Goal: Information Seeking & Learning: Learn about a topic

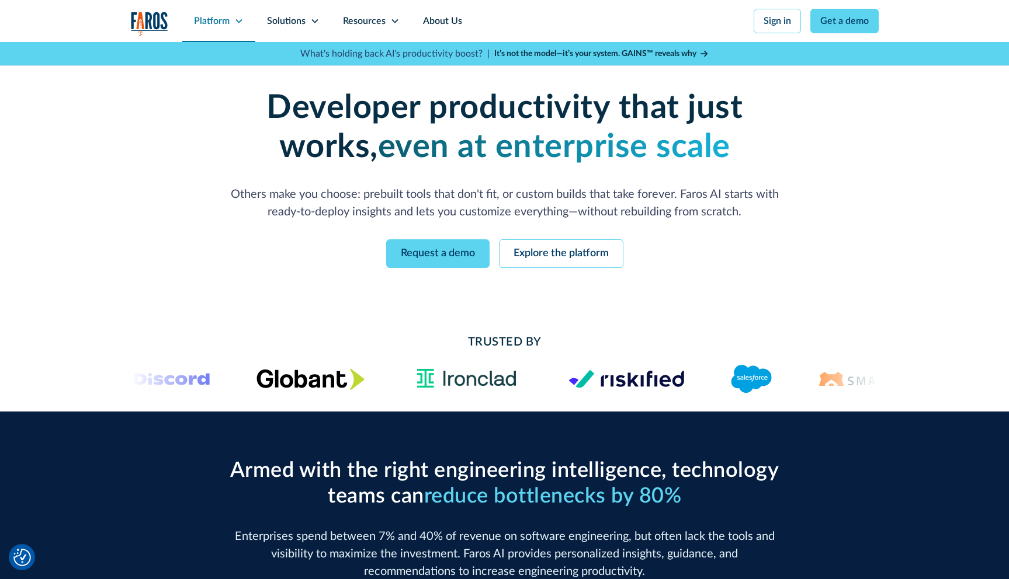
click at [226, 20] on div "Platform" at bounding box center [212, 21] width 36 height 14
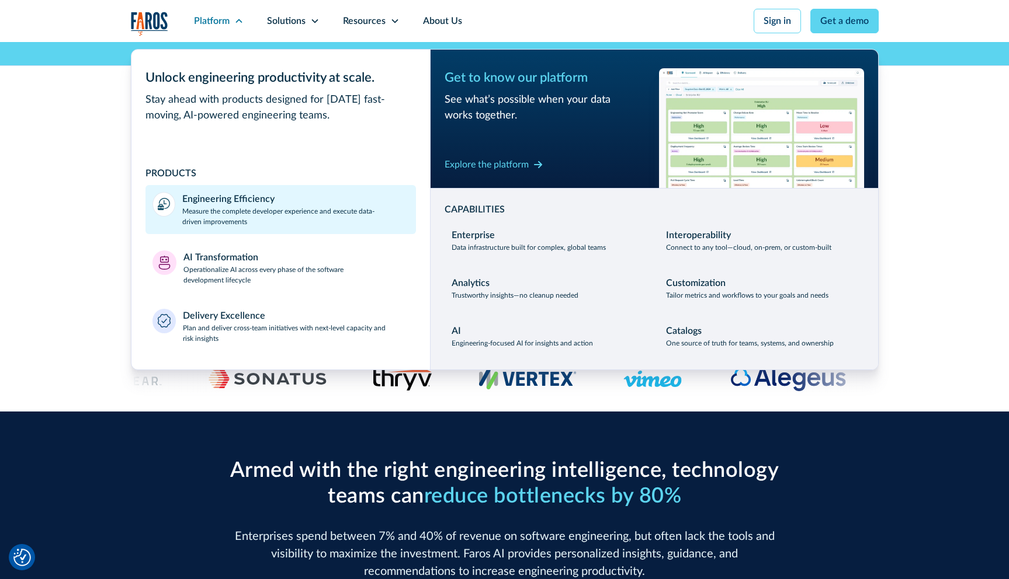
click at [244, 211] on p "Measure the complete developer experience and execute data-driven improvements" at bounding box center [295, 216] width 227 height 21
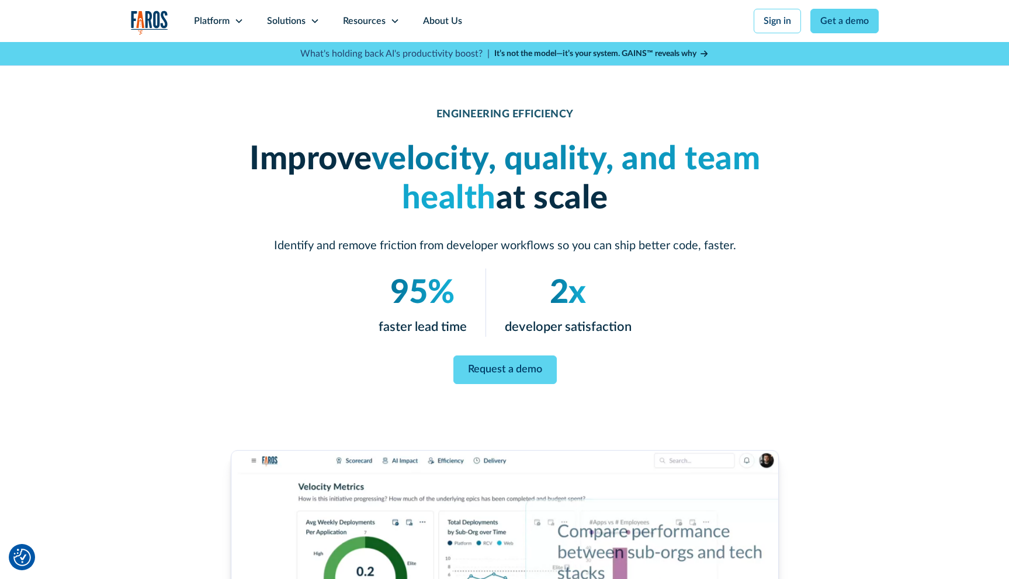
click at [164, 262] on div "ENGINEERING EFFICIENCY Improve velocity, quality, and team health at scale Iden…" at bounding box center [505, 245] width 748 height 277
